Goal: Task Accomplishment & Management: Use online tool/utility

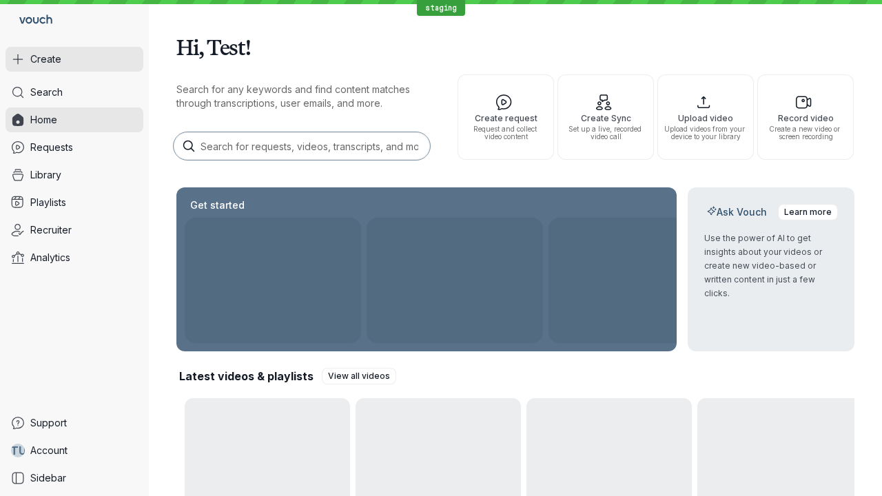
click at [74, 59] on button "Create" at bounding box center [75, 59] width 138 height 25
